Goal: Task Accomplishment & Management: Manage account settings

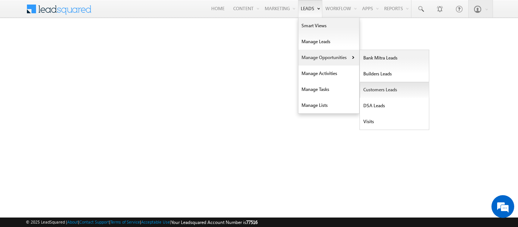
click at [377, 88] on link "Customers Leads" at bounding box center [394, 90] width 69 height 16
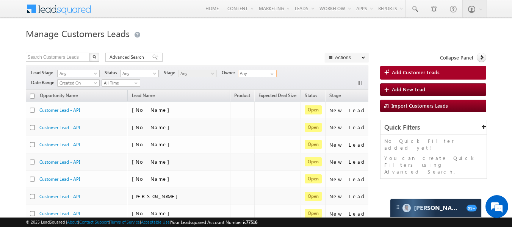
click at [249, 71] on input "Any" at bounding box center [257, 74] width 39 height 8
click at [250, 116] on link "[PERSON_NAME] [PERSON_NAME][EMAIL_ADDRESS][DOMAIN_NAME]" at bounding box center [257, 111] width 39 height 14
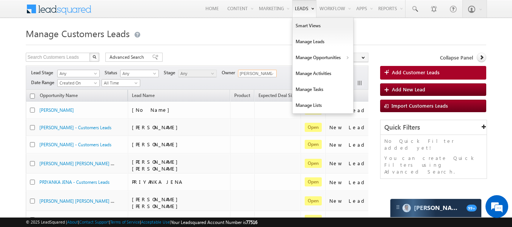
type input "Rana Sangram Singh"
click at [307, 41] on link "Manage Leads" at bounding box center [323, 42] width 61 height 16
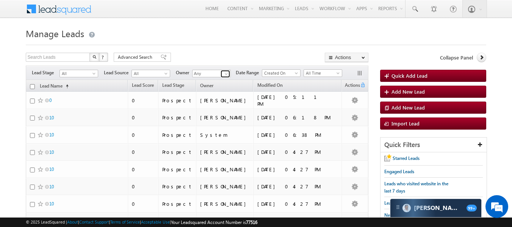
click at [228, 76] on span at bounding box center [226, 74] width 6 height 6
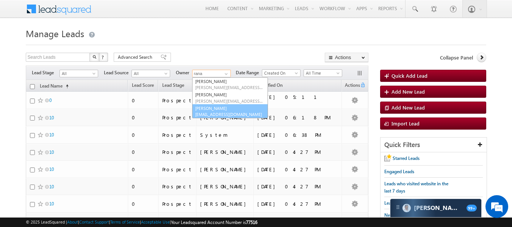
click at [225, 109] on link "[PERSON_NAME] [PERSON_NAME][EMAIL_ADDRESS][DOMAIN_NAME]" at bounding box center [230, 111] width 76 height 14
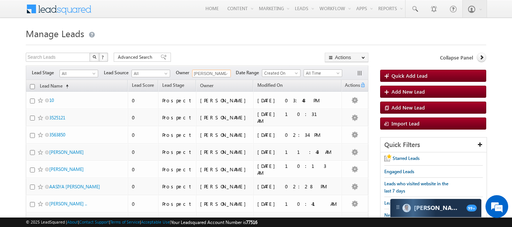
type input "Rana Sangram Singh"
click at [291, 47] on form "Manage Leads Quick Add Lead Search Leads X ? 459 results found Advanced Search …" at bounding box center [256, 208] width 461 height 367
click at [32, 83] on th "Lead Name (sorted ascending)" at bounding box center [77, 86] width 102 height 12
click at [33, 85] on input "checkbox" at bounding box center [32, 86] width 5 height 5
checkbox input "true"
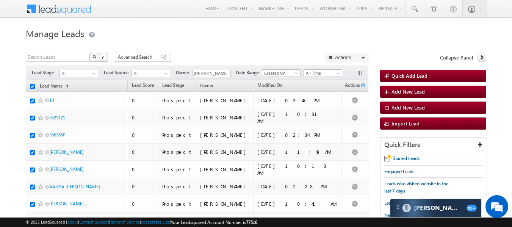
checkbox input "true"
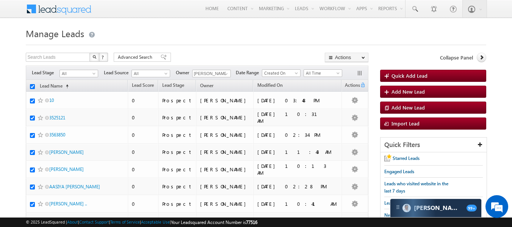
checkbox input "true"
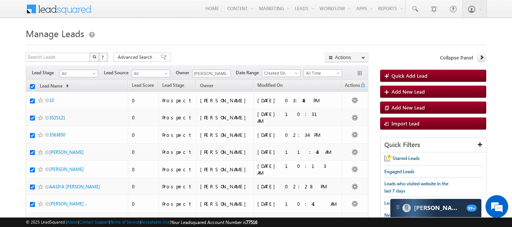
checkbox input "true"
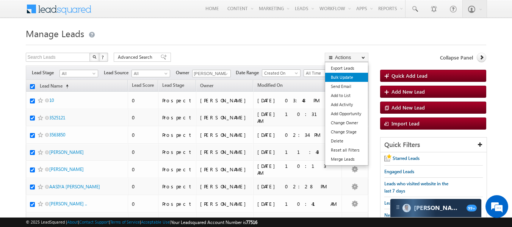
click at [343, 78] on link "Bulk Update" at bounding box center [346, 77] width 43 height 9
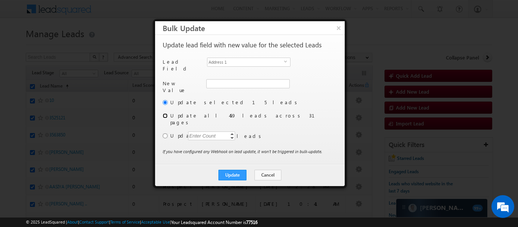
click at [165, 113] on input "radio" at bounding box center [165, 115] width 5 height 5
radio input "true"
click at [282, 61] on span "Address 1" at bounding box center [245, 62] width 77 height 8
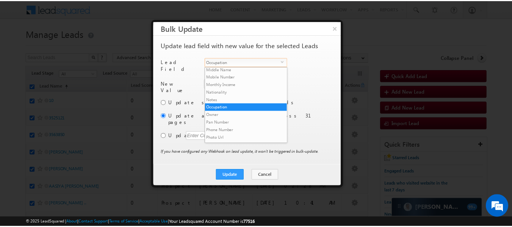
scroll to position [252, 0]
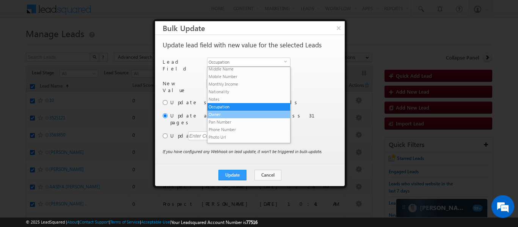
click at [231, 115] on li "Owner" at bounding box center [248, 115] width 83 height 8
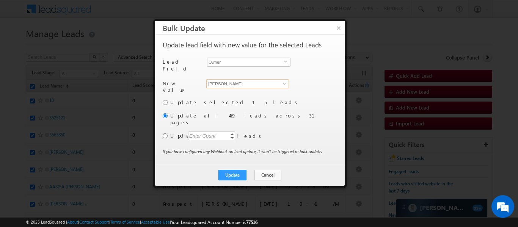
click at [268, 81] on input "[PERSON_NAME]" at bounding box center [247, 83] width 83 height 9
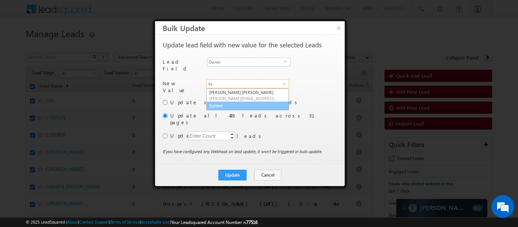
click at [227, 105] on link "System" at bounding box center [247, 106] width 83 height 9
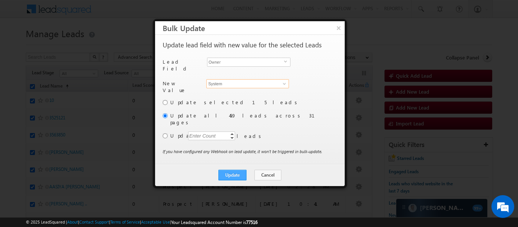
type input "System"
click at [230, 170] on button "Update" at bounding box center [232, 175] width 28 height 11
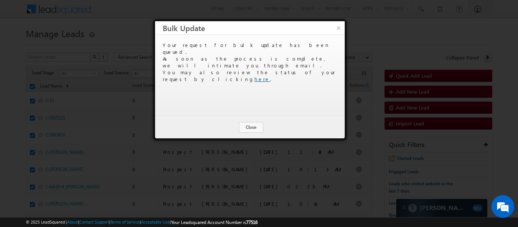
click at [270, 76] on link "here" at bounding box center [262, 79] width 16 height 6
click at [253, 129] on button "Close" at bounding box center [251, 127] width 24 height 11
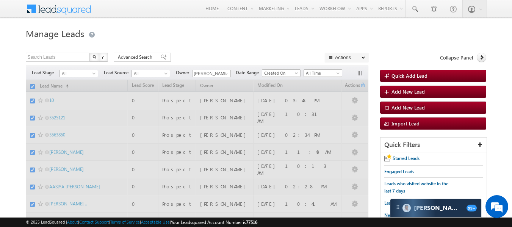
checkbox input "false"
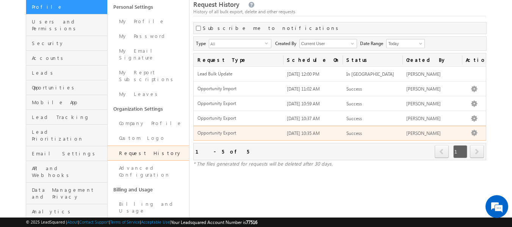
scroll to position [54, 0]
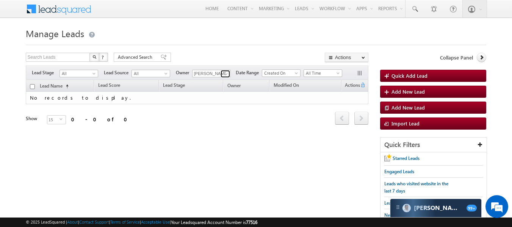
click at [222, 73] on link at bounding box center [225, 74] width 9 height 8
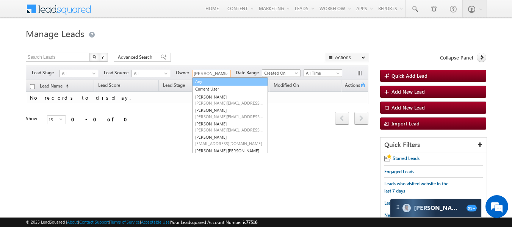
click at [208, 84] on link "Any" at bounding box center [230, 81] width 76 height 9
type input "Any"
